Goal: Information Seeking & Learning: Learn about a topic

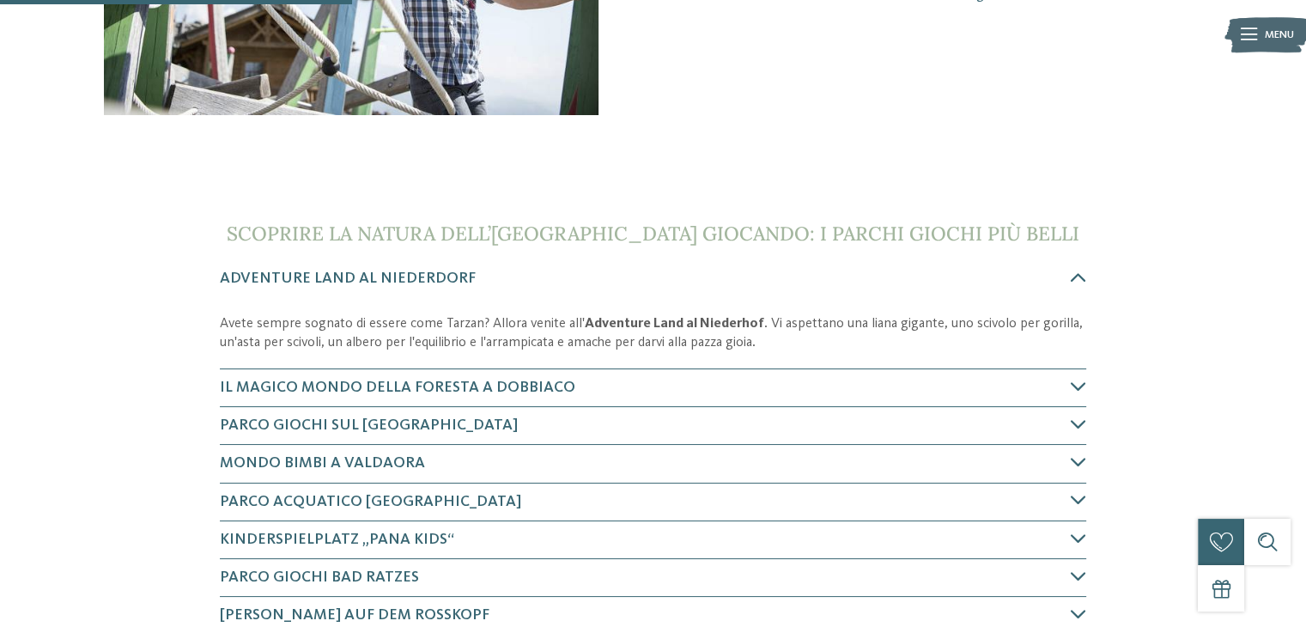
click at [648, 382] on h4 "Il magico mondo della foresta a Dobbiaco" at bounding box center [645, 387] width 851 height 21
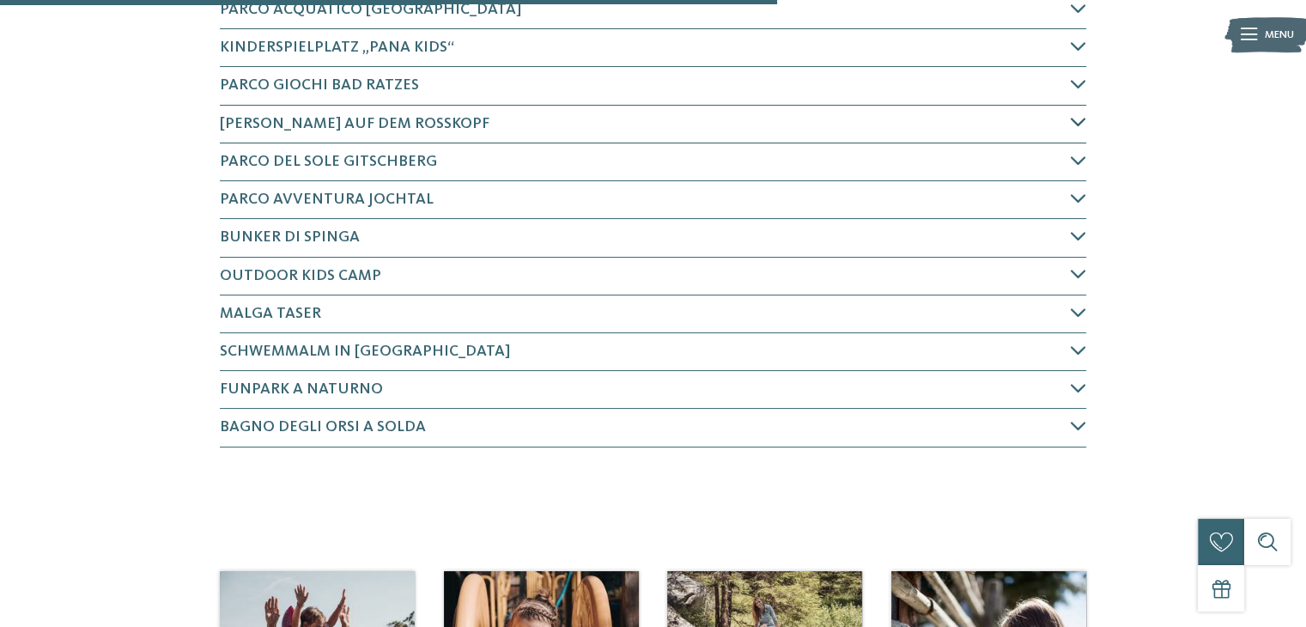
scroll to position [988, 0]
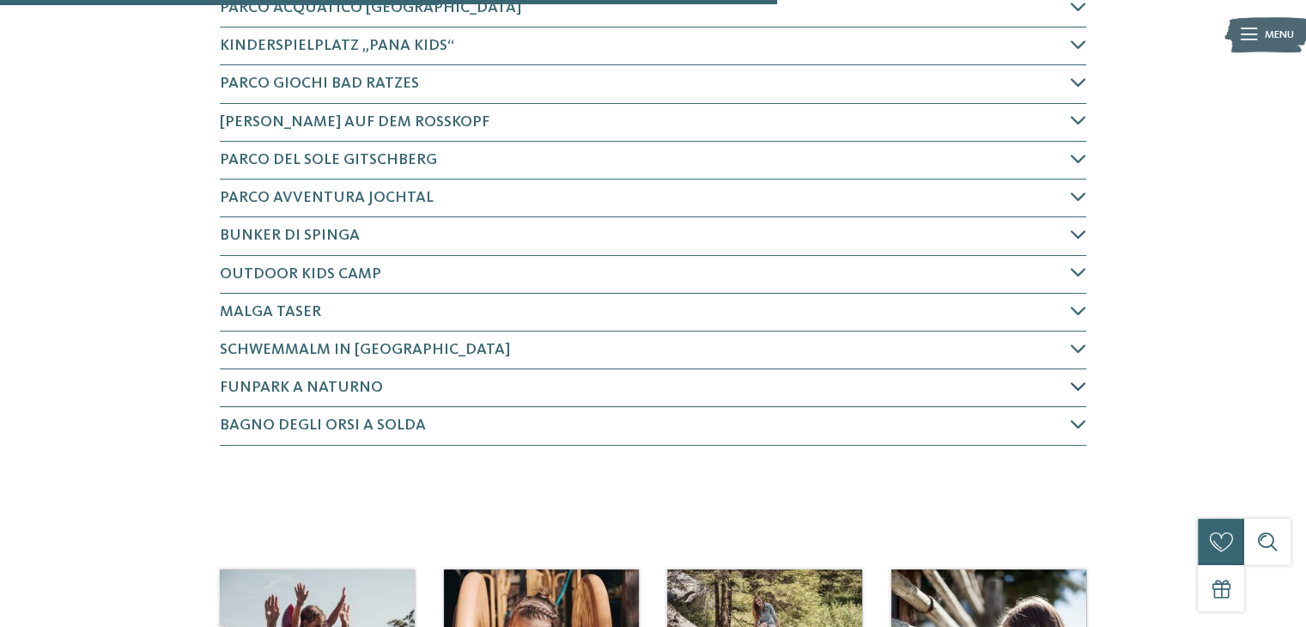
drag, startPoint x: 456, startPoint y: 399, endPoint x: 462, endPoint y: 382, distance: 18.2
click at [462, 382] on div "Funpark a Naturno" at bounding box center [653, 388] width 866 height 38
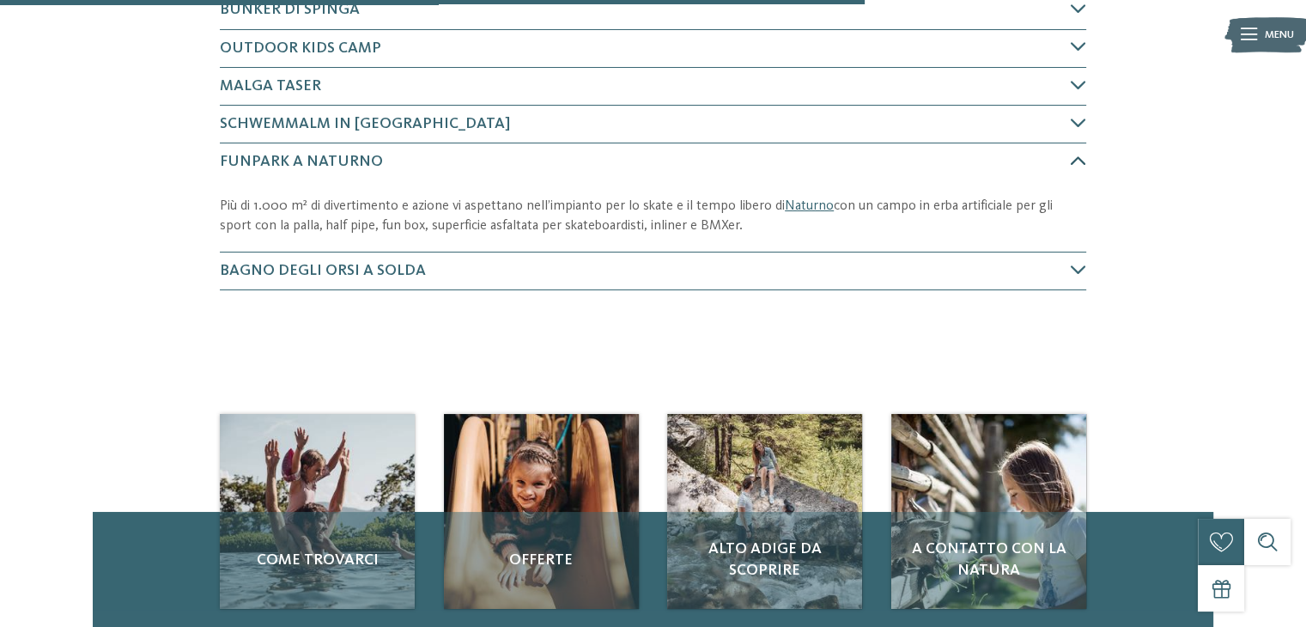
scroll to position [1257, 0]
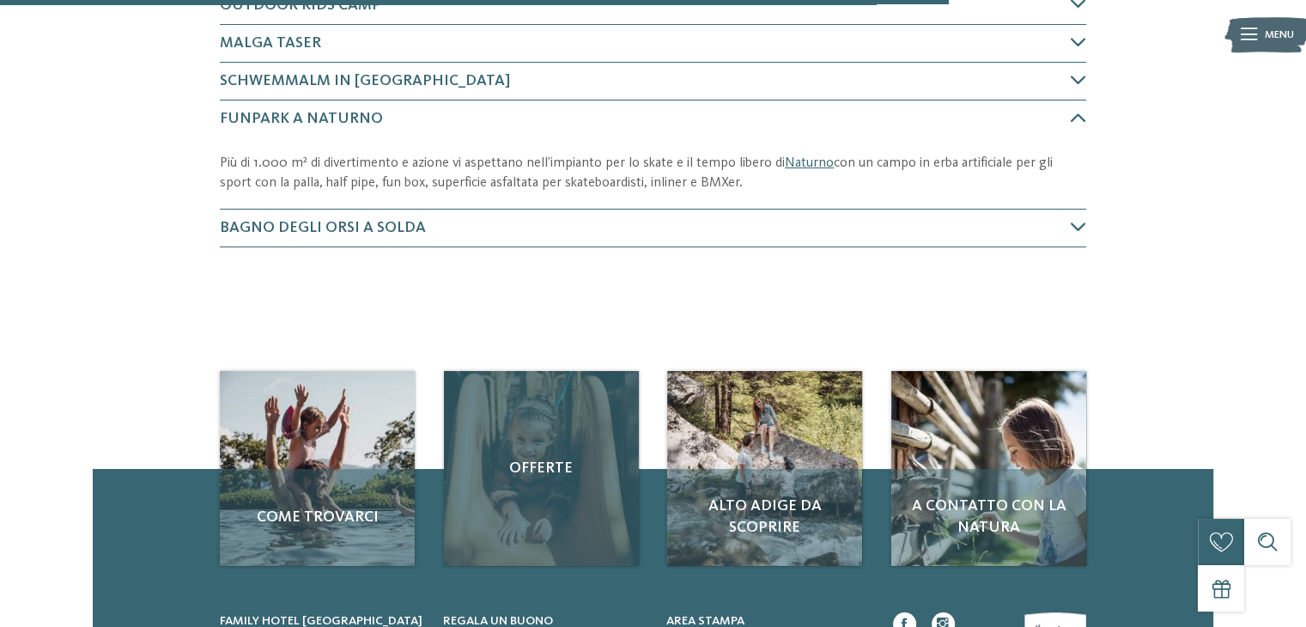
click at [462, 382] on link "Offerte" at bounding box center [541, 468] width 195 height 195
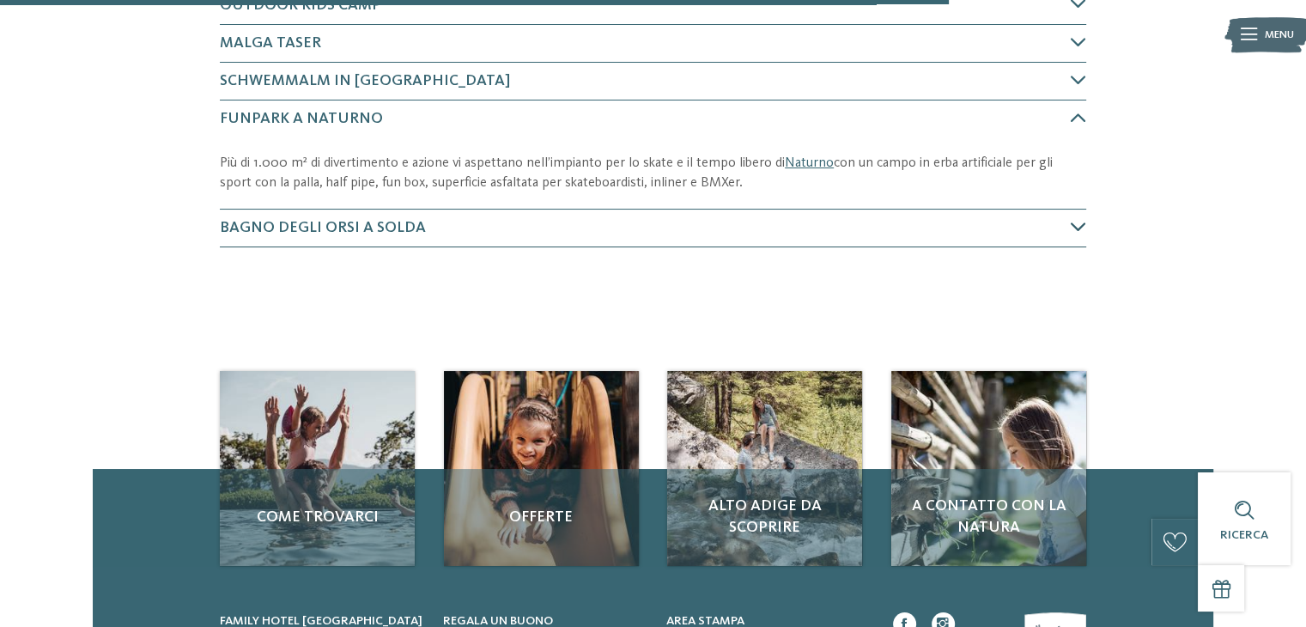
click at [273, 228] on span "Bagno degli orsi a Solda" at bounding box center [323, 227] width 206 height 15
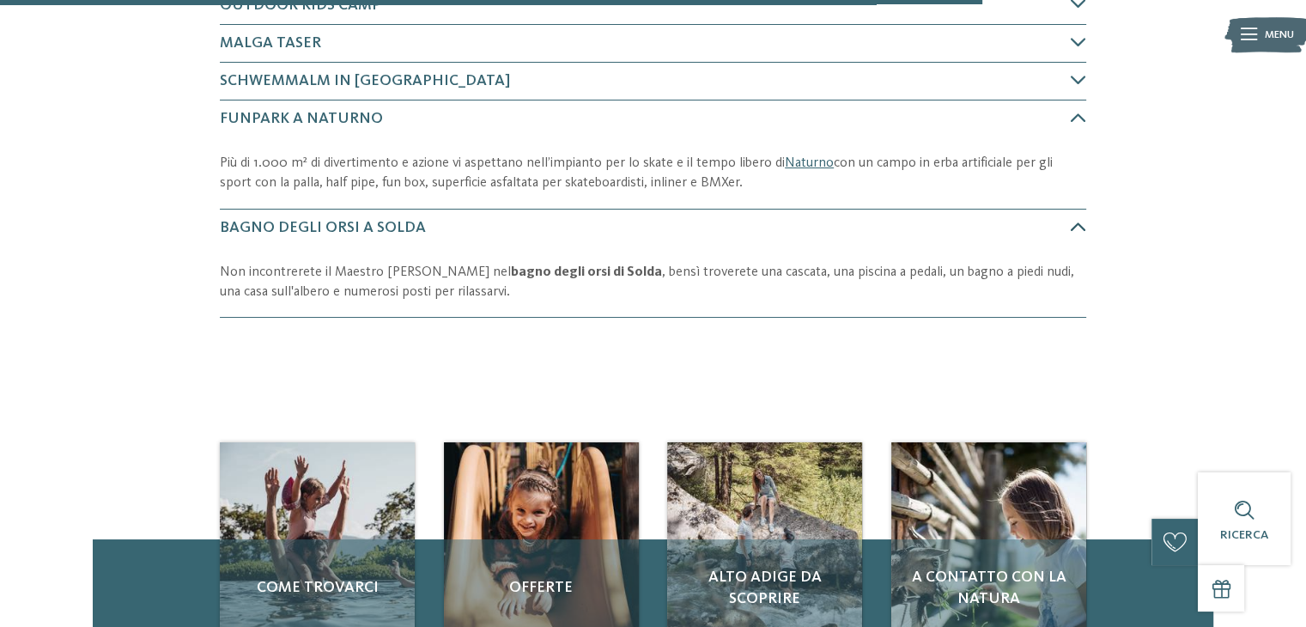
scroll to position [1368, 0]
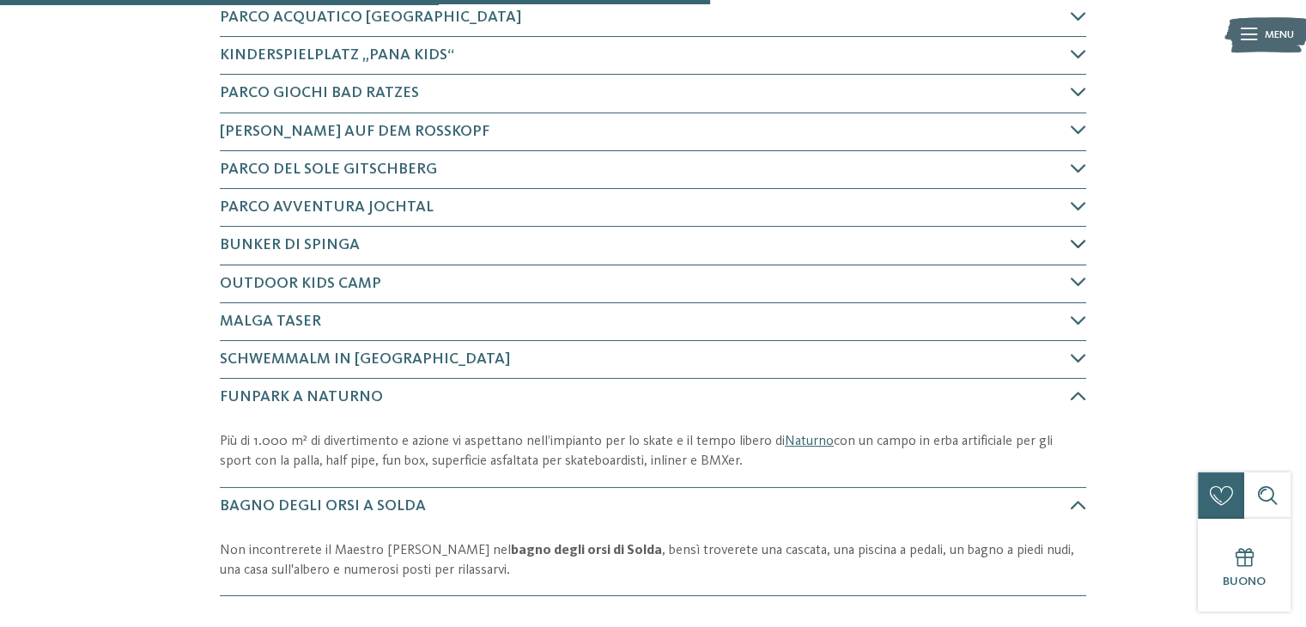
click at [271, 248] on span "Bunker di Spinga" at bounding box center [290, 244] width 140 height 15
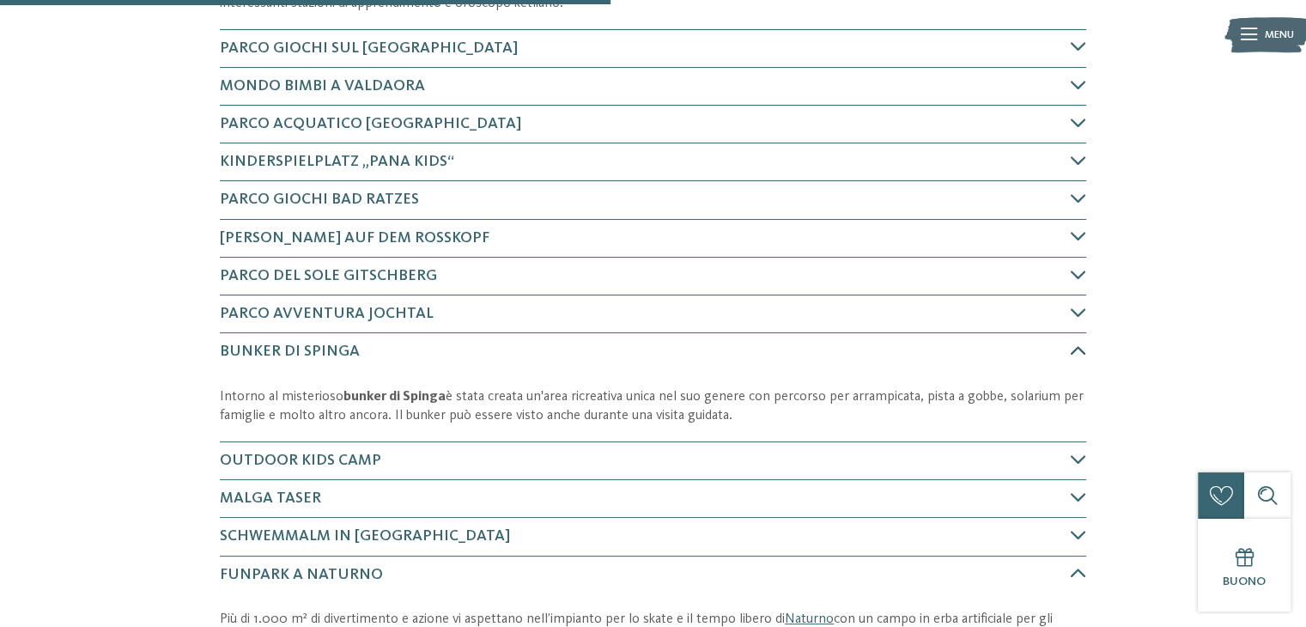
scroll to position [872, 0]
click at [273, 276] on span "Parco del sole Gitschberg" at bounding box center [328, 276] width 217 height 15
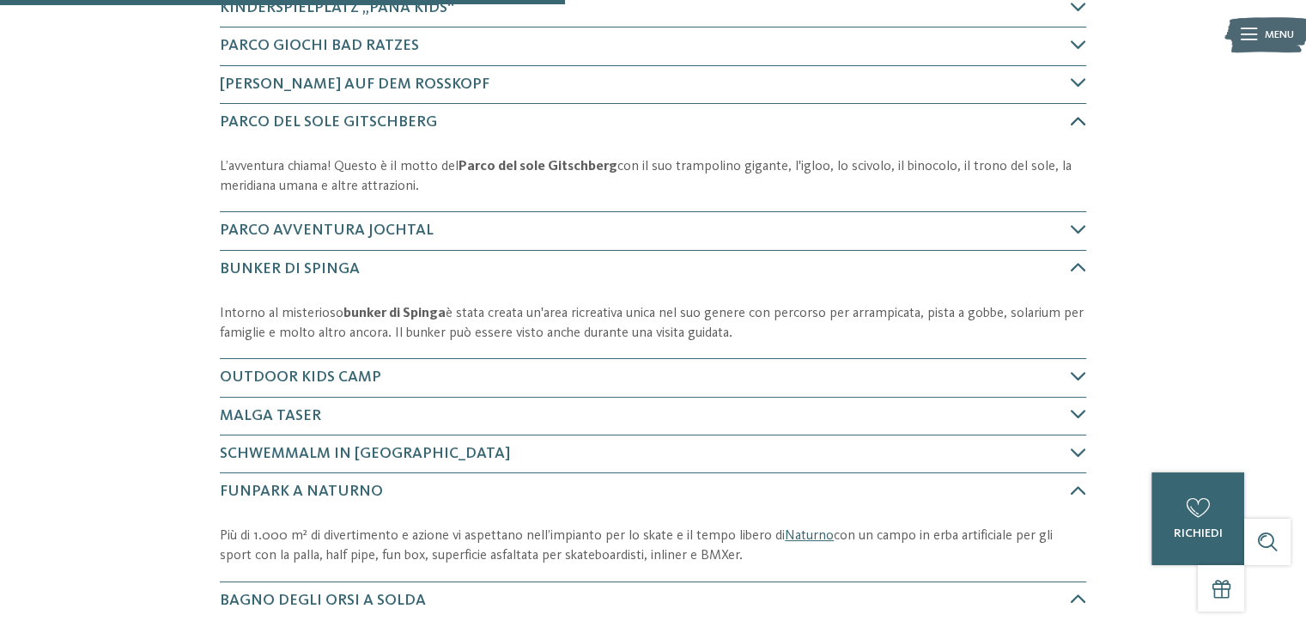
scroll to position [769, 0]
